Goal: Information Seeking & Learning: Check status

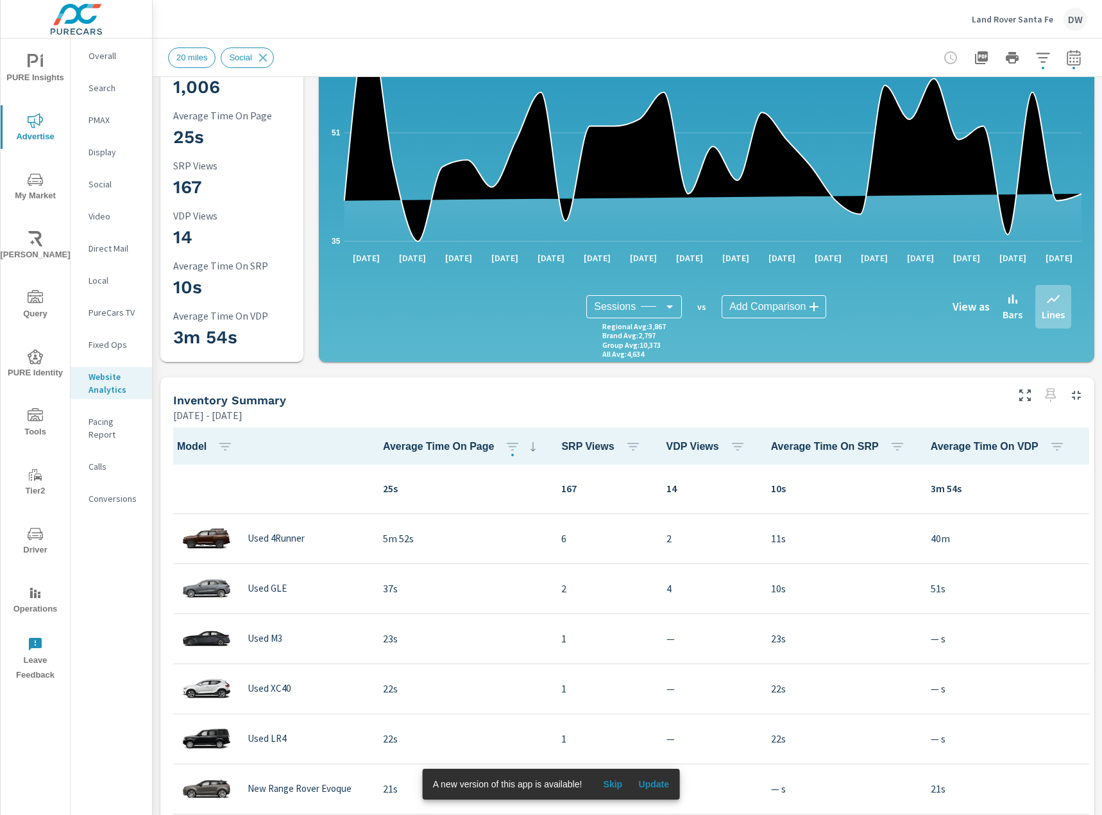
scroll to position [64, 0]
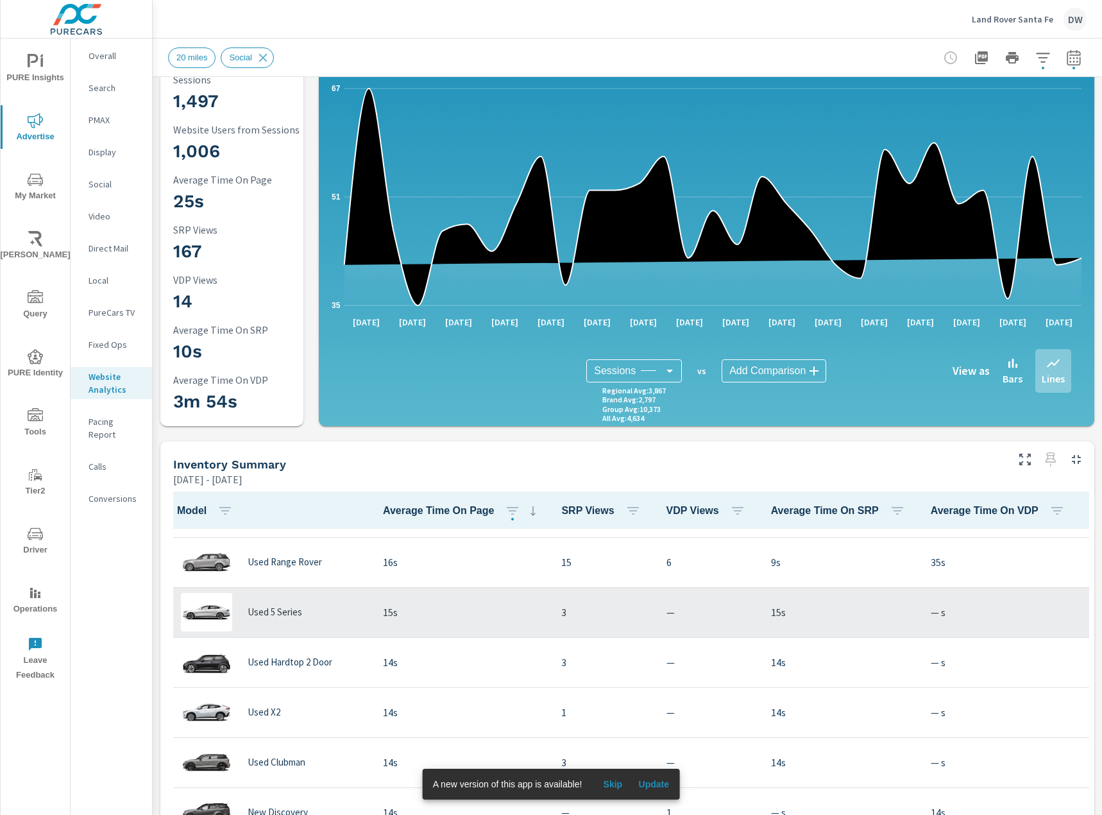
scroll to position [706, 0]
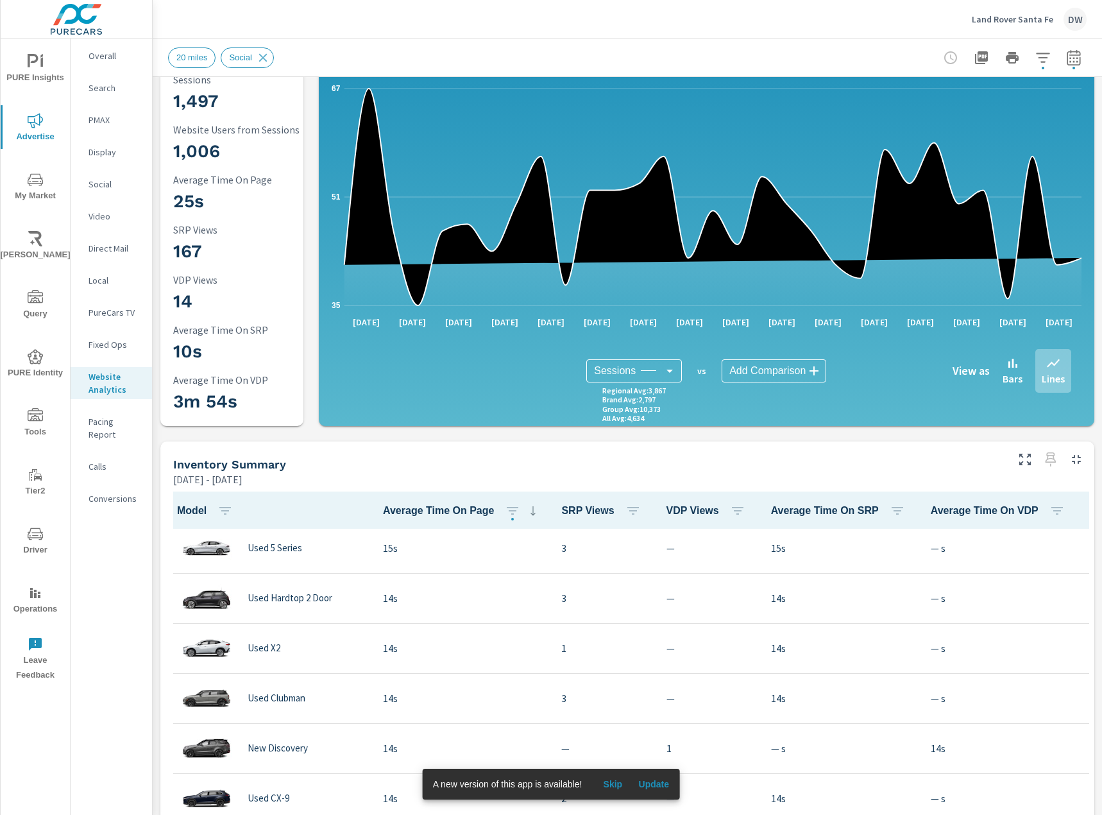
scroll to position [1347, 0]
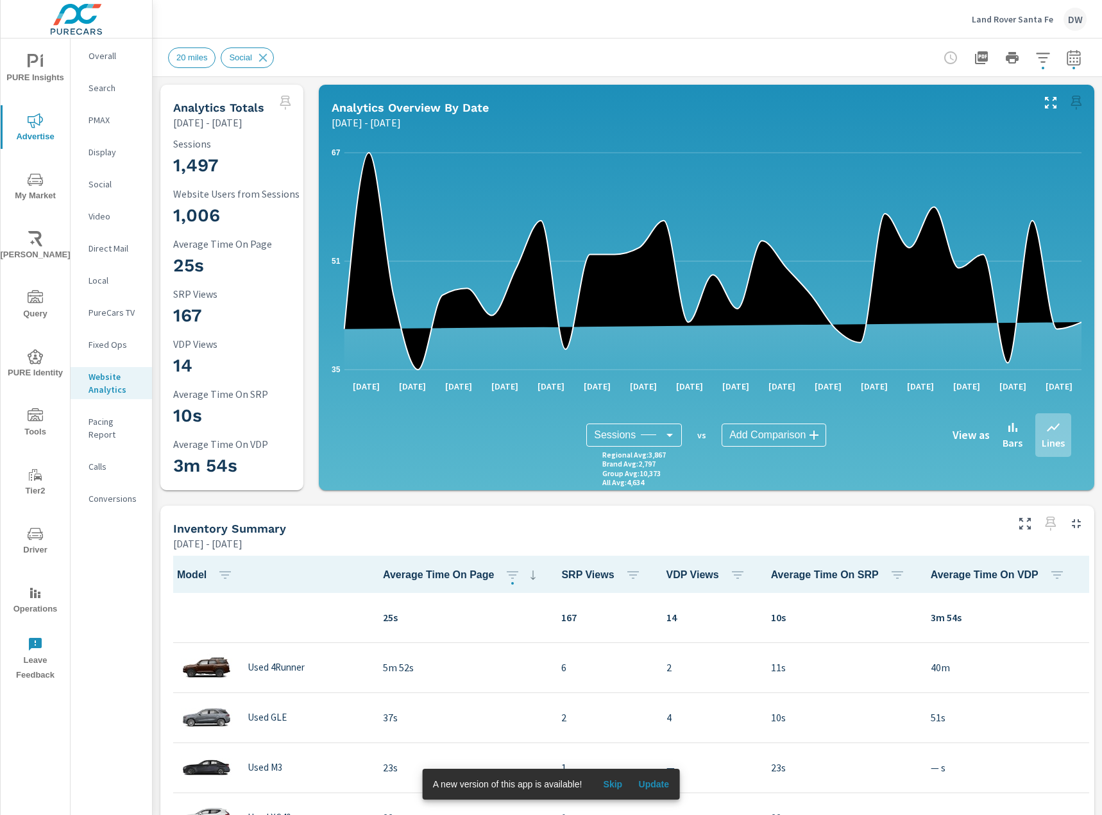
drag, startPoint x: 1013, startPoint y: 437, endPoint x: 1033, endPoint y: 439, distance: 20.0
click at [1013, 438] on p "Bars" at bounding box center [1013, 442] width 20 height 15
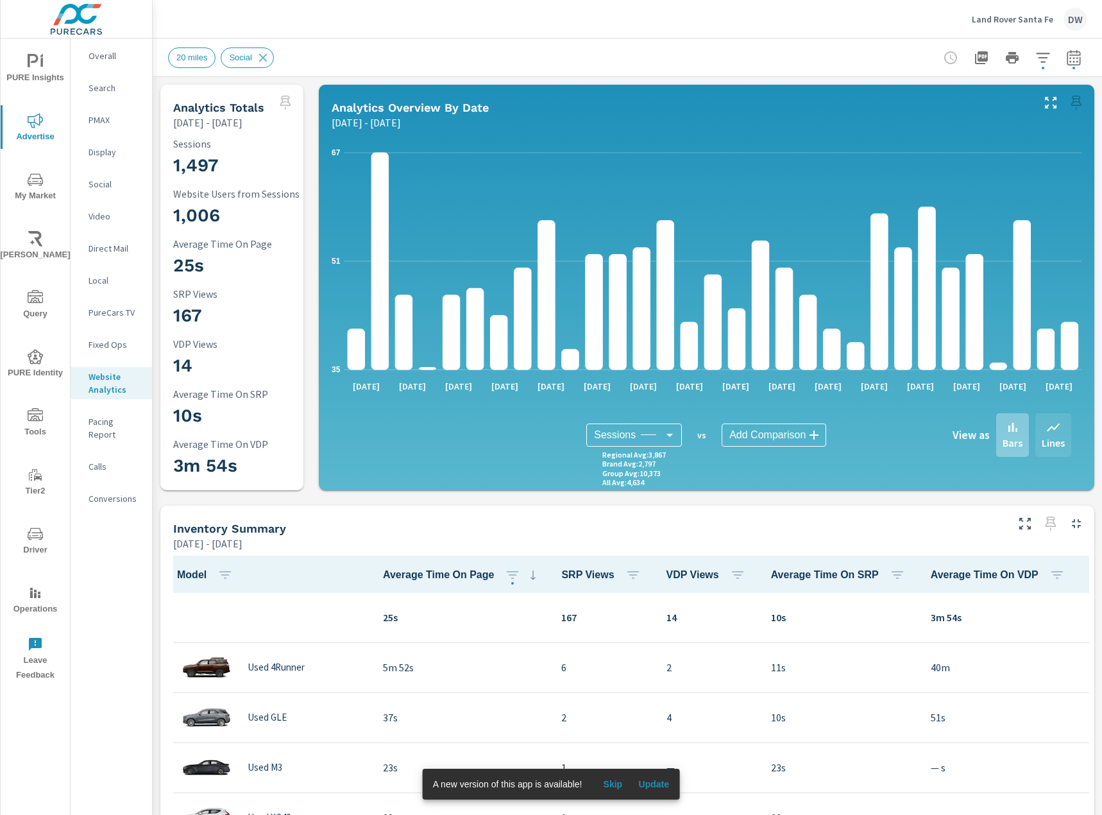
click at [1052, 434] on icon at bounding box center [1053, 427] width 15 height 15
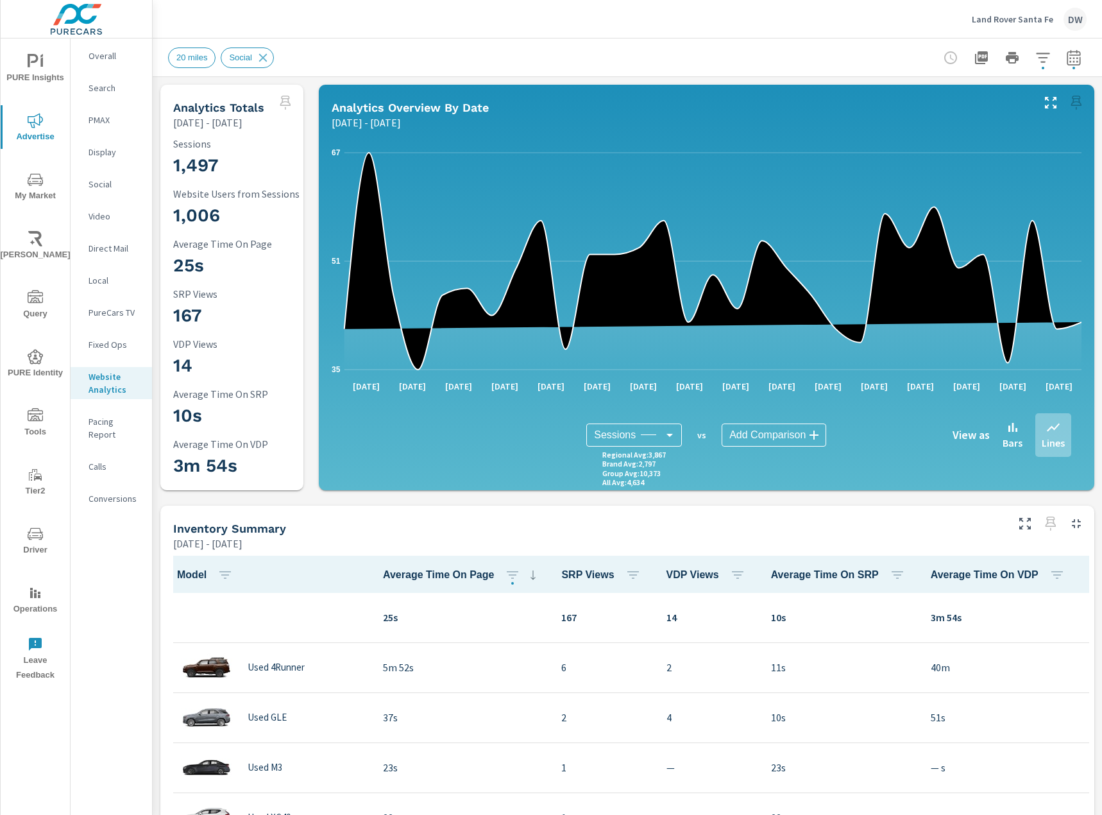
scroll to position [1, 0]
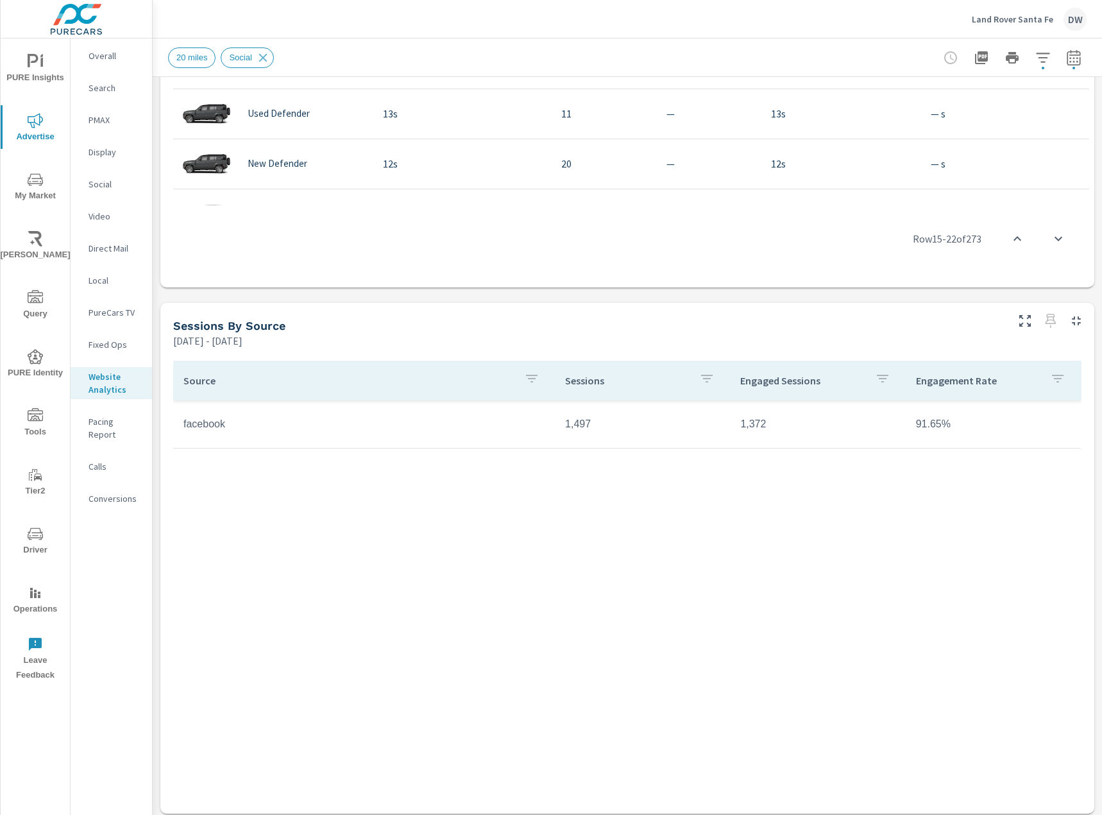
scroll to position [850, 0]
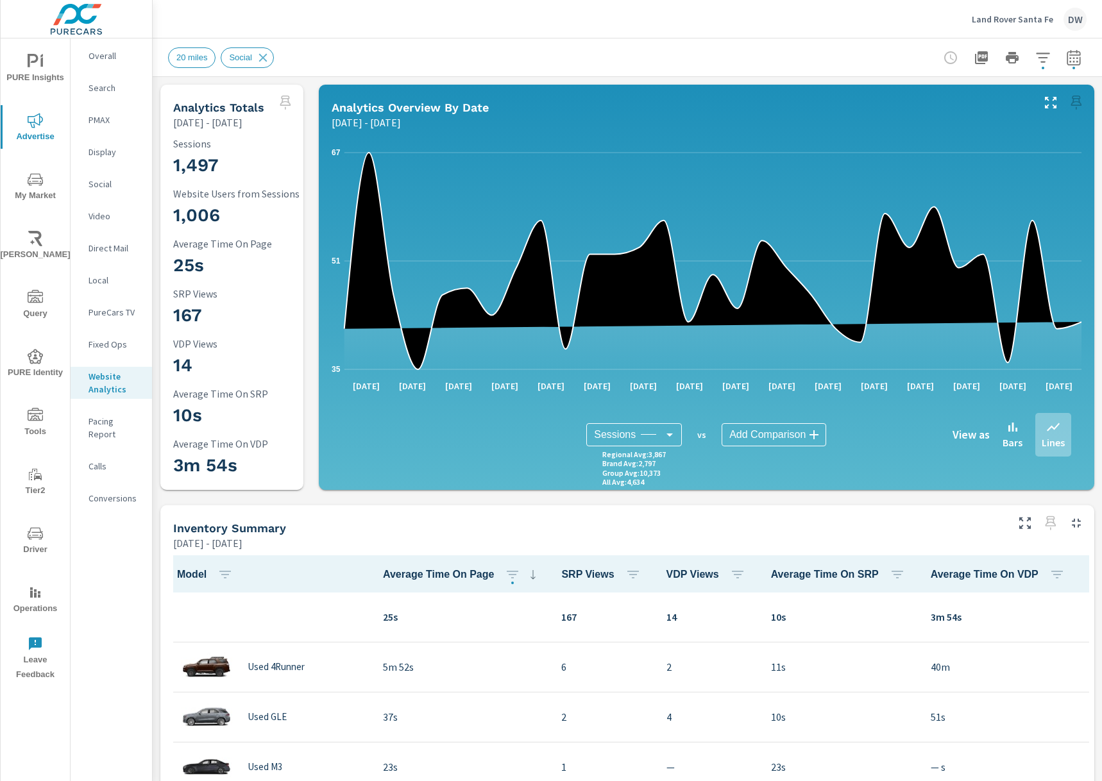
scroll to position [751, 0]
click at [41, 295] on icon "nav menu" at bounding box center [35, 296] width 15 height 13
